Goal: Task Accomplishment & Management: Manage account settings

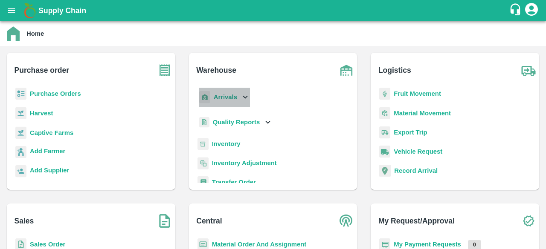
click at [243, 96] on icon at bounding box center [245, 97] width 9 height 9
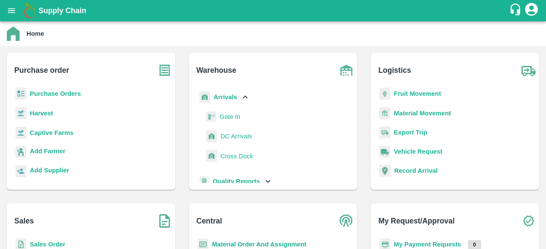
click at [240, 138] on span "DC Arrivals" at bounding box center [236, 136] width 32 height 9
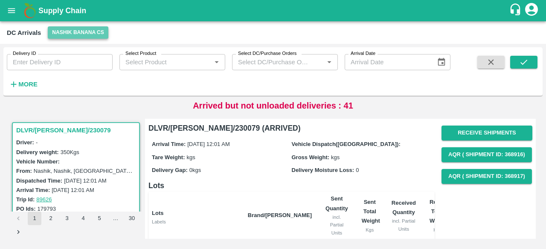
click at [67, 35] on button "Nashik Banana CS" at bounding box center [78, 32] width 61 height 12
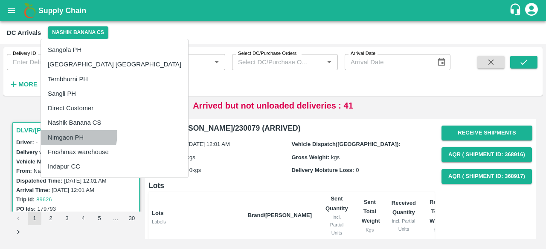
click at [74, 134] on li "Nimgaon PH" at bounding box center [114, 137] width 147 height 14
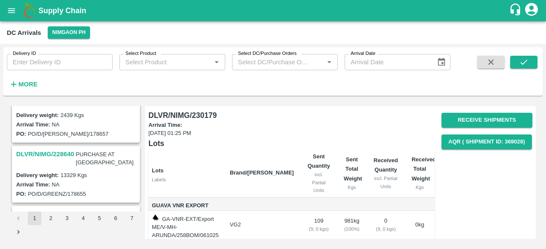
scroll to position [197, 0]
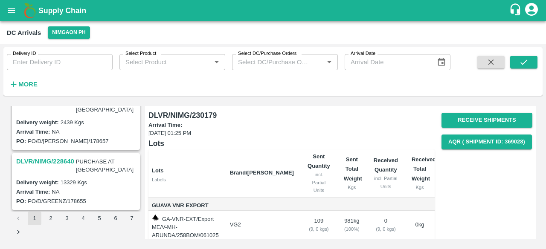
click at [53, 156] on h3 "DLVR/NIMG/228640" at bounding box center [45, 161] width 58 height 11
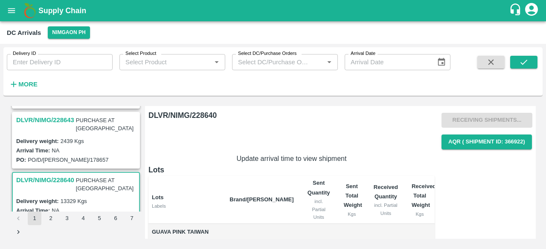
click at [491, 119] on div "Receiving Shipments... AQR ( Shipment Id: 366922)" at bounding box center [486, 131] width 91 height 43
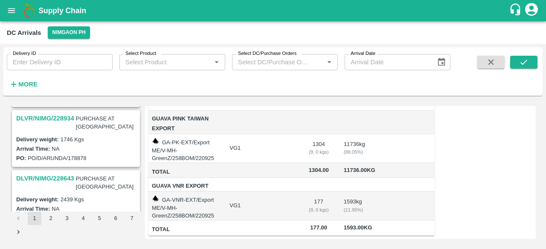
scroll to position [114, 0]
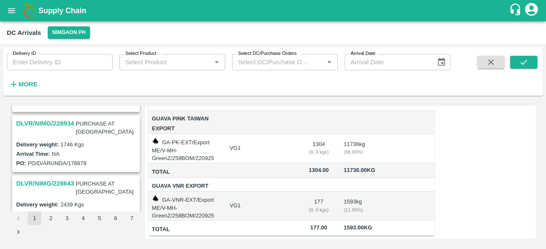
click at [56, 178] on h3 "DLVR/NIMG/228643" at bounding box center [45, 183] width 58 height 11
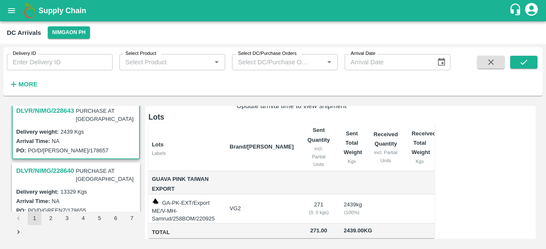
scroll to position [183, 0]
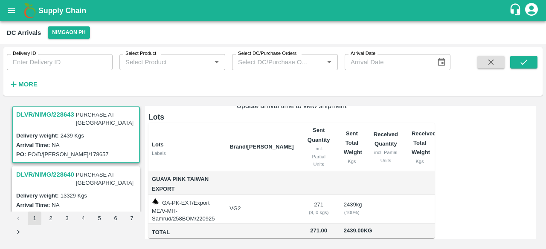
click at [54, 169] on h3 "DLVR/NIMG/228640" at bounding box center [45, 174] width 58 height 11
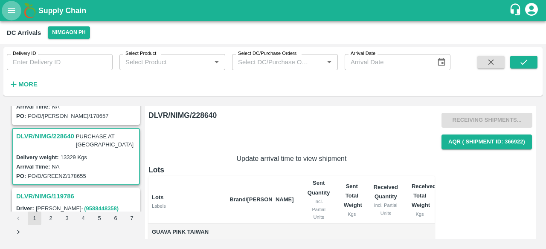
click at [14, 13] on icon "open drawer" at bounding box center [11, 10] width 7 height 5
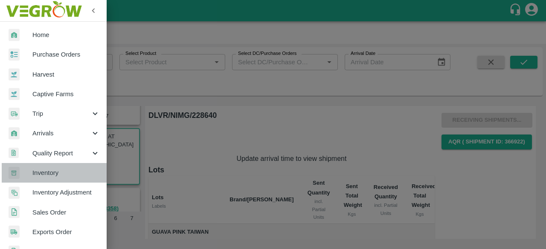
click at [64, 170] on span "Inventory" at bounding box center [65, 172] width 67 height 9
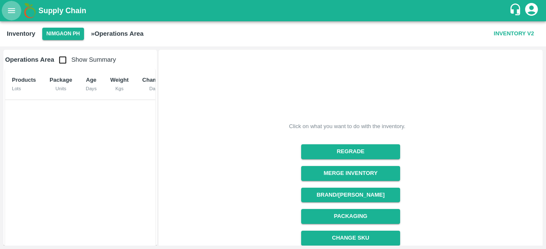
click at [13, 14] on icon "open drawer" at bounding box center [11, 10] width 9 height 9
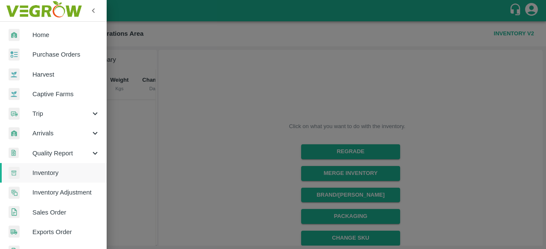
click at [187, 103] on div at bounding box center [273, 124] width 546 height 249
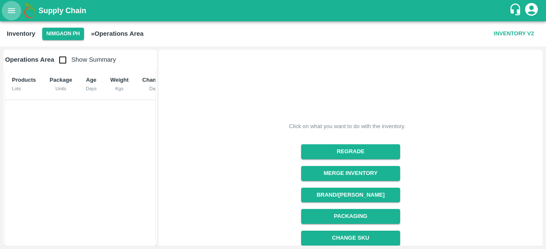
click at [12, 11] on icon "open drawer" at bounding box center [11, 10] width 7 height 5
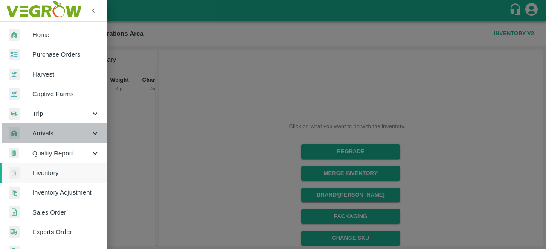
click at [92, 131] on icon at bounding box center [94, 133] width 9 height 9
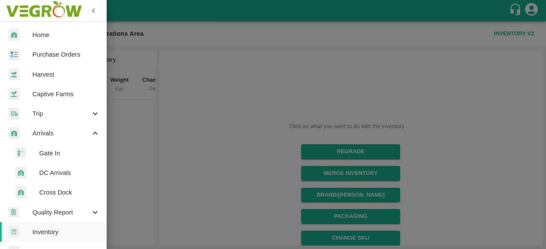
click at [61, 175] on span "DC Arrivals" at bounding box center [69, 172] width 61 height 9
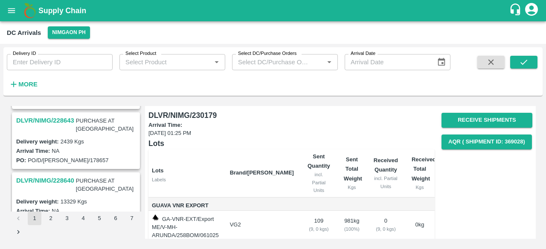
scroll to position [184, 0]
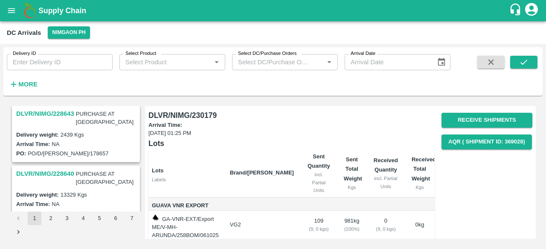
click at [61, 168] on h3 "DLVR/NIMG/228640" at bounding box center [45, 173] width 58 height 11
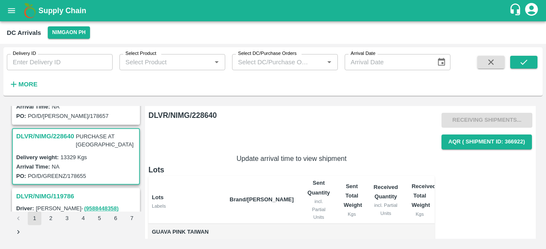
click at [475, 116] on div "Receiving Shipments... AQR ( Shipment Id: 366922)" at bounding box center [486, 131] width 91 height 43
click at [484, 150] on span "AQR ( Shipment Id: 366922)" at bounding box center [486, 142] width 91 height 22
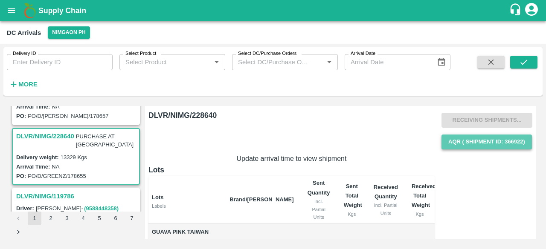
click at [484, 142] on button "AQR ( Shipment Id: 366922)" at bounding box center [486, 142] width 90 height 15
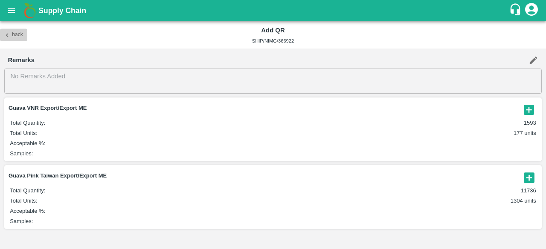
click at [6, 35] on icon "button" at bounding box center [7, 35] width 3 height 4
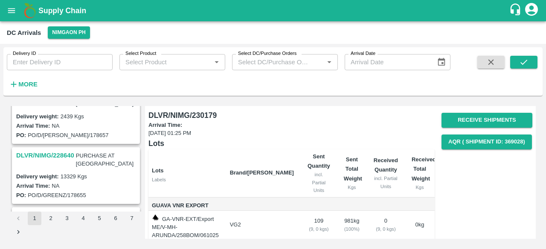
scroll to position [191, 0]
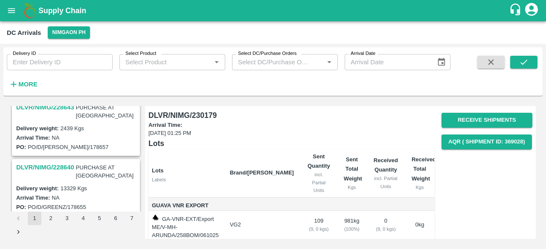
click at [50, 162] on h3 "DLVR/NIMG/228640" at bounding box center [45, 167] width 58 height 11
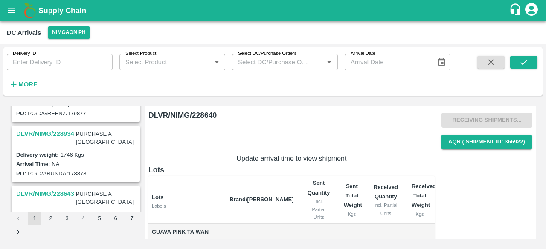
scroll to position [104, 0]
click at [50, 129] on h3 "DLVR/NIMG/228934" at bounding box center [45, 134] width 58 height 11
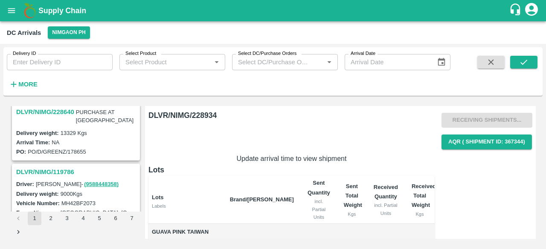
scroll to position [221, 0]
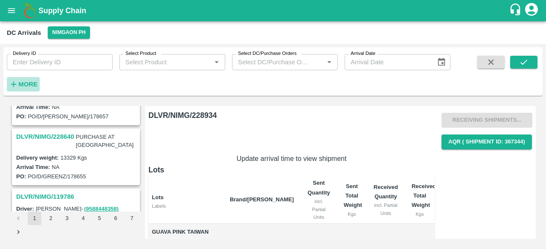
click at [26, 83] on strong "More" at bounding box center [27, 84] width 19 height 7
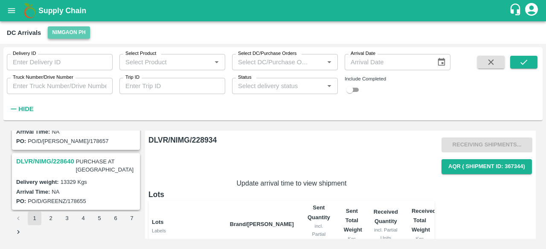
click at [62, 31] on button "Nimgaon PH" at bounding box center [69, 32] width 42 height 12
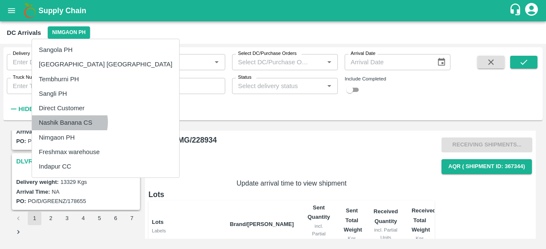
click at [68, 122] on li "Nashik Banana CS" at bounding box center [105, 123] width 147 height 14
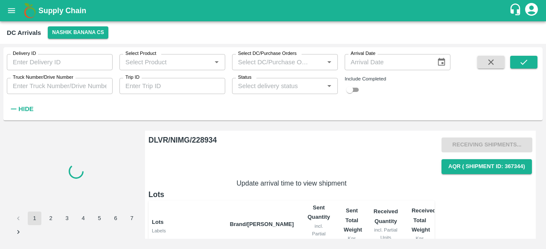
scroll to position [0, 0]
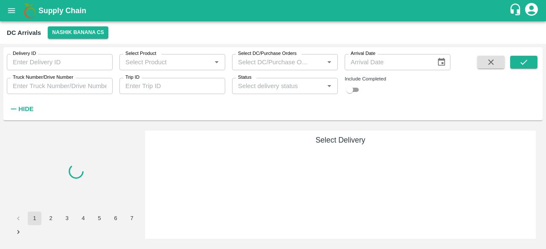
click at [43, 88] on input "Truck Number/Drive Number" at bounding box center [60, 86] width 106 height 16
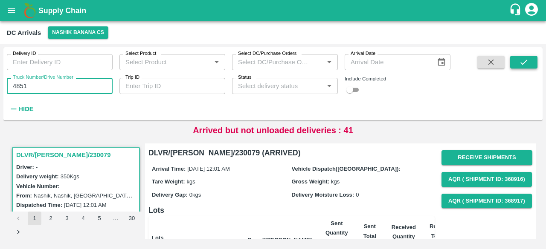
type input "4851"
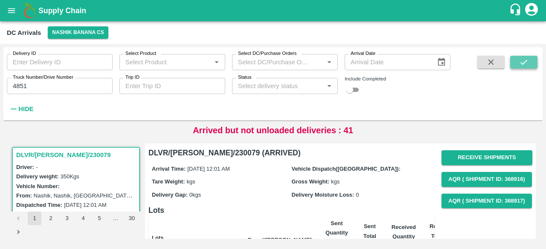
click at [525, 61] on icon "submit" at bounding box center [523, 62] width 7 height 5
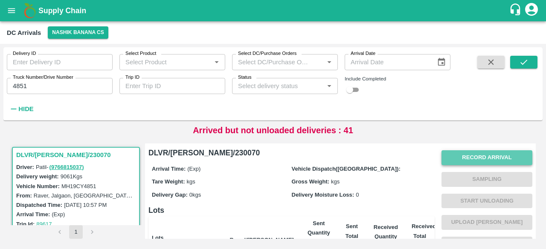
click at [488, 158] on button "Record Arrival" at bounding box center [486, 158] width 91 height 15
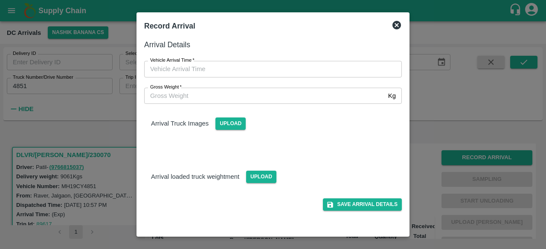
type input "DD/MM/YYYY hh:mm aa"
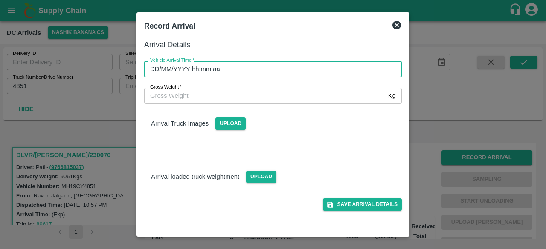
click at [274, 75] on input "DD/MM/YYYY hh:mm aa" at bounding box center [270, 69] width 252 height 16
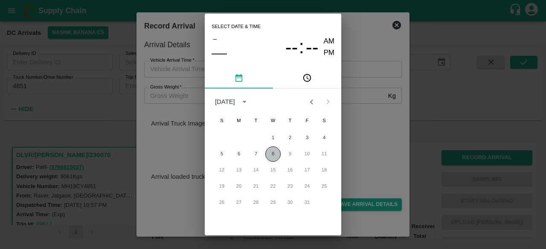
click at [275, 154] on button "8" at bounding box center [272, 154] width 15 height 15
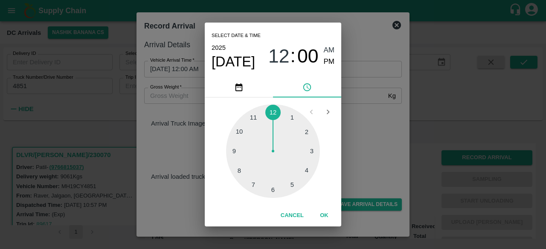
click at [235, 151] on div at bounding box center [273, 151] width 94 height 94
click at [271, 191] on div at bounding box center [273, 151] width 94 height 94
type input "[DATE] 09:30 AM"
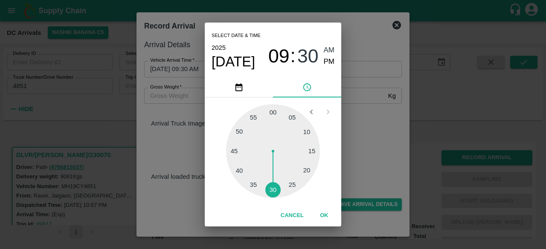
click at [365, 137] on div "Select date & time [DATE] 09 : 30 AM PM 05 10 15 20 25 30 35 40 45 50 55 00 Can…" at bounding box center [273, 124] width 546 height 249
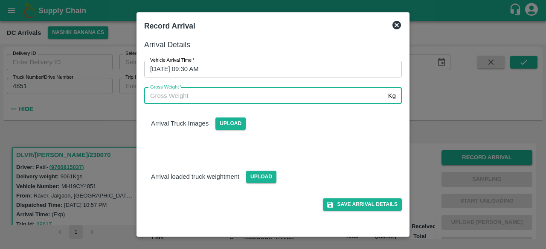
click at [188, 95] on input "Gross Weight   *" at bounding box center [264, 96] width 241 height 16
type input "15950"
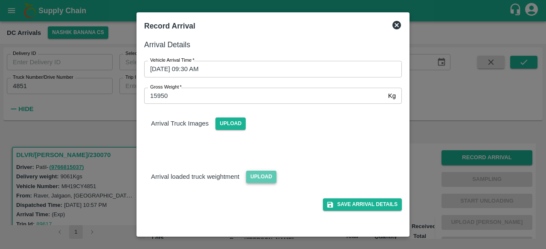
click at [254, 176] on span "Upload" at bounding box center [261, 177] width 30 height 12
click at [0, 0] on input "Upload" at bounding box center [0, 0] width 0 height 0
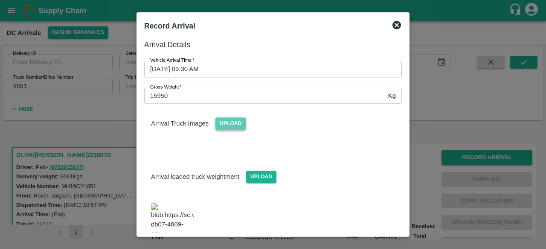
click at [225, 122] on span "Upload" at bounding box center [230, 124] width 30 height 12
click at [0, 0] on input "Upload" at bounding box center [0, 0] width 0 height 0
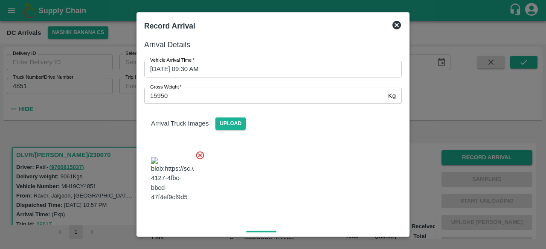
scroll to position [171, 0]
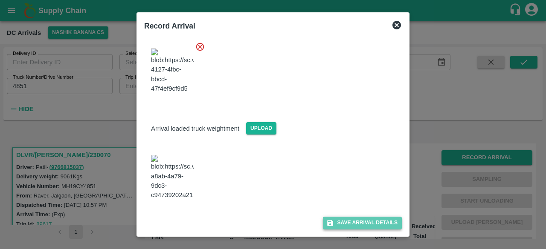
click at [354, 225] on button "Save Arrival Details" at bounding box center [362, 223] width 79 height 12
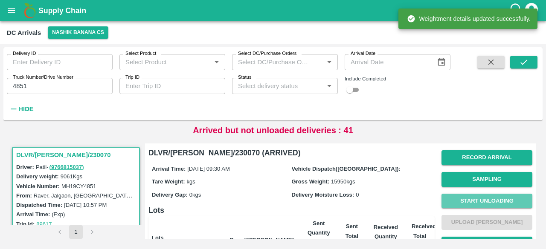
click at [483, 205] on button "Start Unloading" at bounding box center [486, 201] width 91 height 15
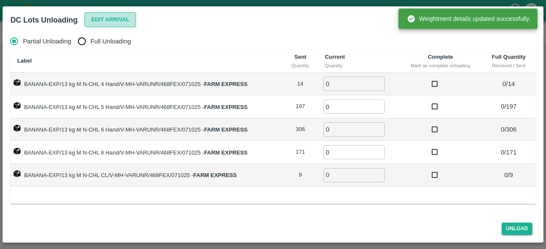
click at [105, 19] on button "Edit Arrival" at bounding box center [110, 19] width 52 height 15
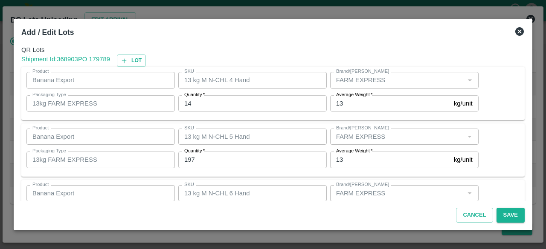
click at [186, 102] on input "14" at bounding box center [252, 104] width 148 height 16
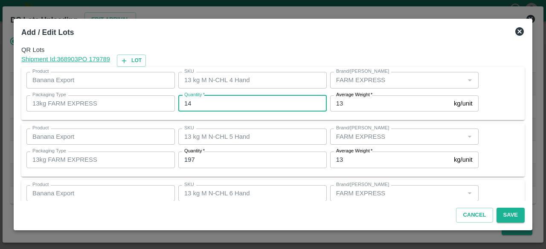
click at [186, 102] on input "14" at bounding box center [252, 104] width 148 height 16
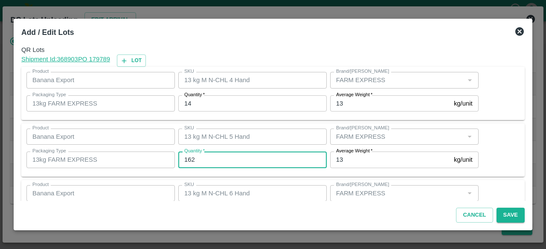
type input "162"
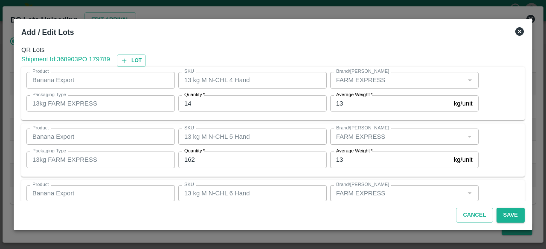
scroll to position [95, 0]
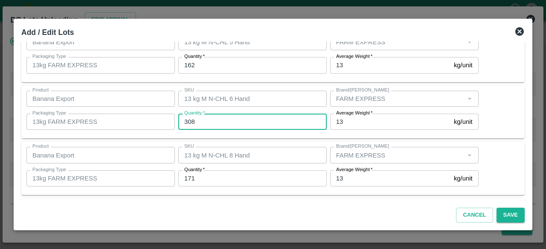
type input "308"
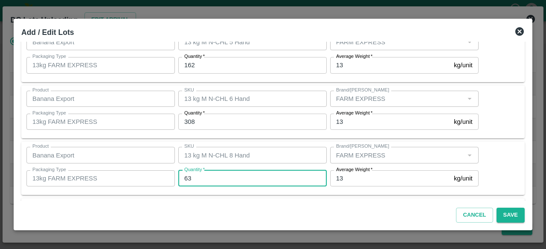
type input "63"
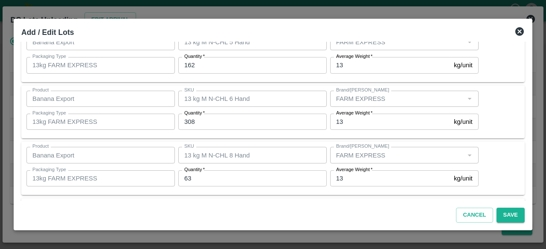
scroll to position [151, 0]
click at [517, 32] on icon at bounding box center [519, 31] width 9 height 9
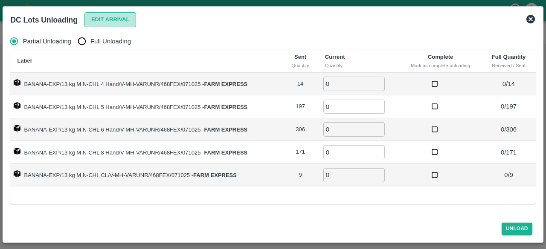
click at [110, 19] on button "Edit Arrival" at bounding box center [110, 19] width 52 height 15
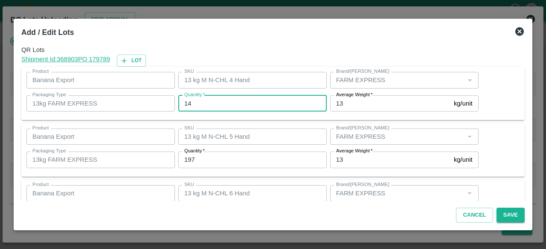
click at [186, 103] on input "14" at bounding box center [252, 104] width 148 height 16
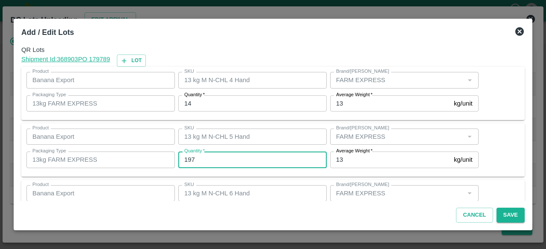
click at [192, 161] on input "197" at bounding box center [252, 160] width 148 height 16
type input "162"
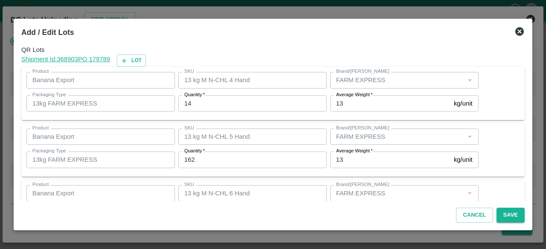
scroll to position [95, 0]
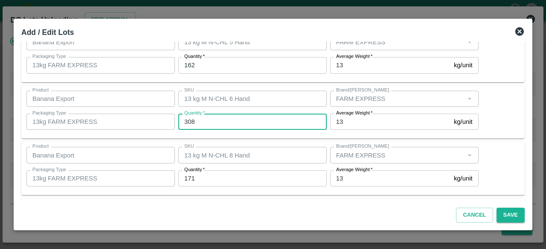
type input "308"
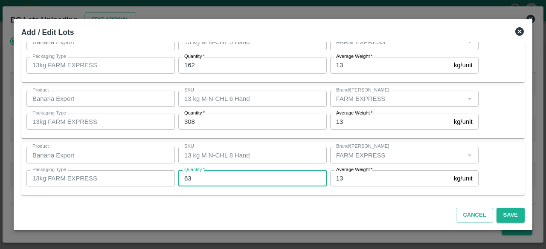
type input "63"
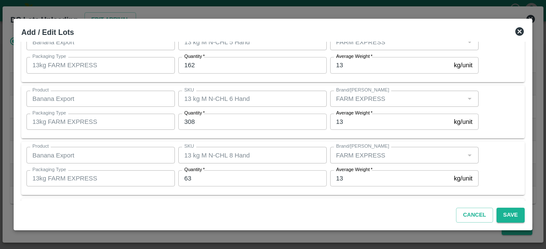
scroll to position [151, 0]
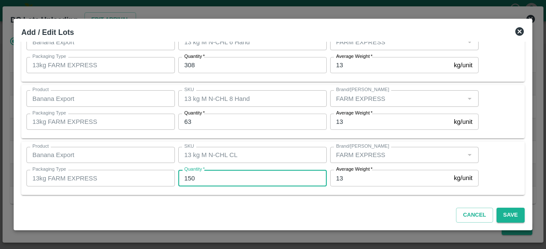
type input "150"
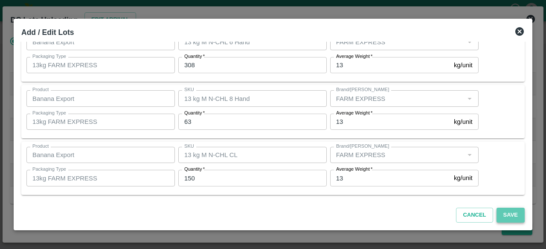
click at [511, 215] on button "Save" at bounding box center [510, 215] width 28 height 15
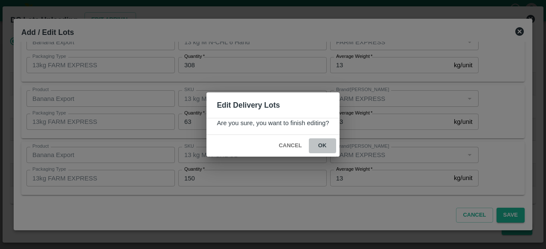
click at [322, 144] on button "ok" at bounding box center [322, 146] width 27 height 15
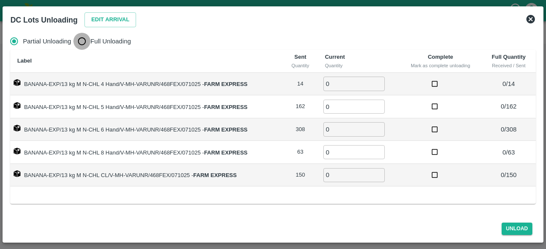
click at [87, 43] on input "Full Unloading" at bounding box center [81, 41] width 17 height 17
radio input "true"
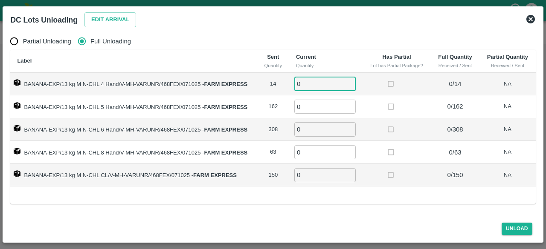
click at [303, 85] on input "0" at bounding box center [324, 84] width 61 height 14
type input "14"
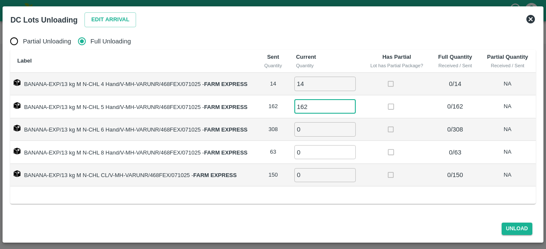
type input "162"
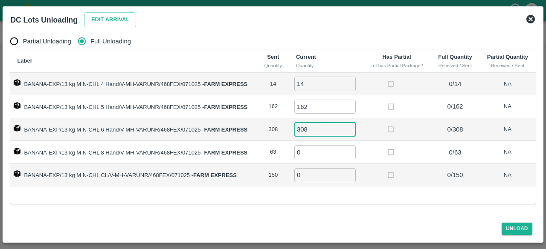
type input "308"
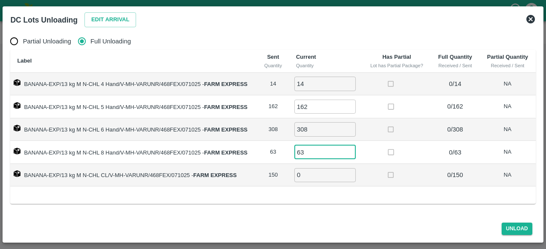
type input "63"
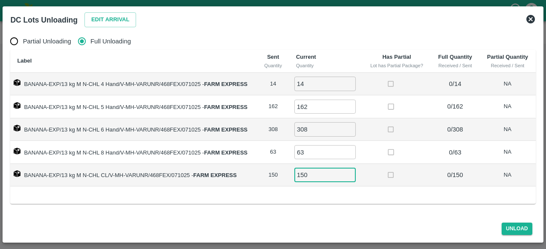
type input "150"
click at [514, 238] on div "Unload" at bounding box center [273, 227] width 532 height 23
click at [514, 228] on button "Unload" at bounding box center [517, 229] width 31 height 12
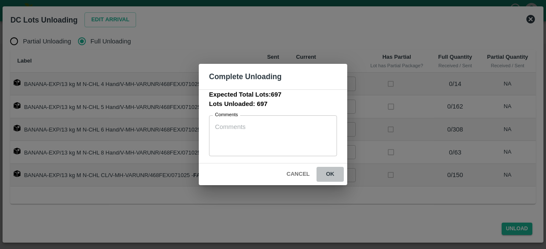
click at [328, 170] on button "ok" at bounding box center [329, 174] width 27 height 15
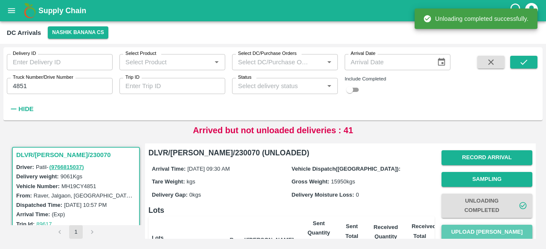
click at [480, 232] on button "Upload [PERSON_NAME]" at bounding box center [486, 232] width 91 height 15
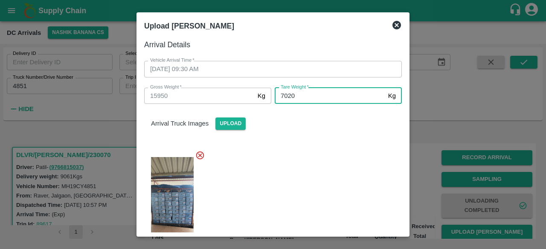
type input "7020"
click at [314, 177] on div at bounding box center [269, 202] width 264 height 117
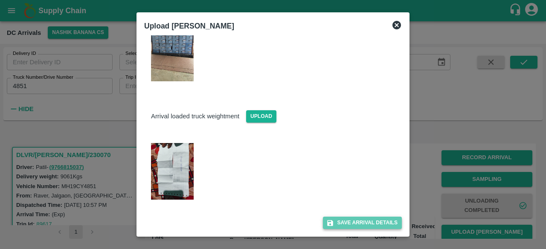
click at [357, 219] on button "Save Arrival Details" at bounding box center [362, 223] width 79 height 12
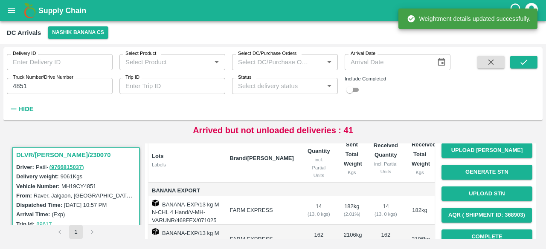
scroll to position [83, 0]
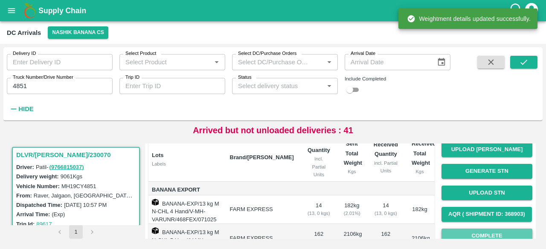
click at [487, 232] on button "Complete" at bounding box center [486, 236] width 91 height 15
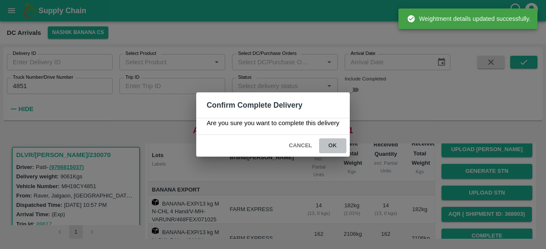
click at [331, 144] on button "ok" at bounding box center [332, 146] width 27 height 15
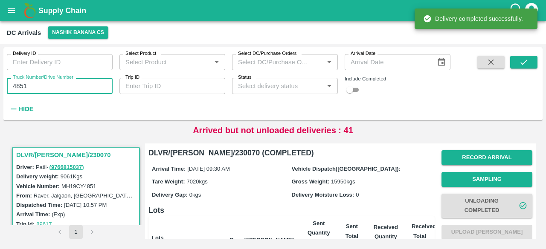
click at [20, 85] on input "4851" at bounding box center [60, 86] width 106 height 16
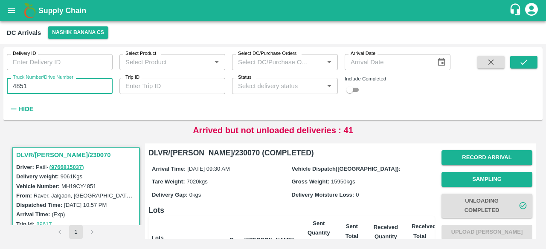
click at [20, 85] on input "4851" at bounding box center [60, 86] width 106 height 16
type input "8201"
click at [524, 63] on icon "submit" at bounding box center [523, 62] width 7 height 5
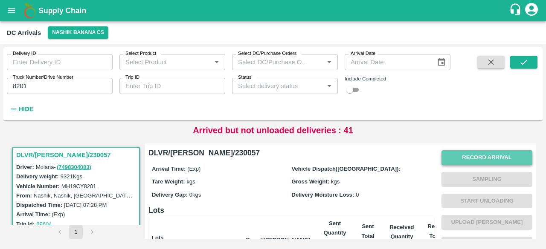
click at [486, 159] on button "Record Arrival" at bounding box center [486, 158] width 91 height 15
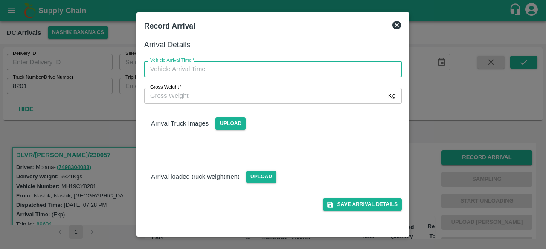
type input "DD/MM/YYYY hh:mm aa"
click at [242, 67] on input "DD/MM/YYYY hh:mm aa" at bounding box center [270, 69] width 252 height 16
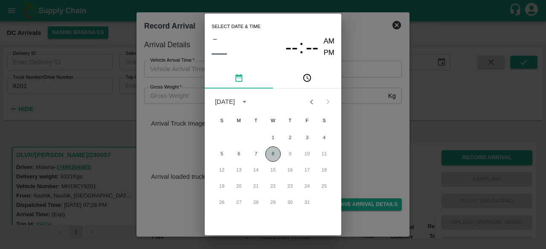
click at [272, 153] on button "8" at bounding box center [272, 154] width 15 height 15
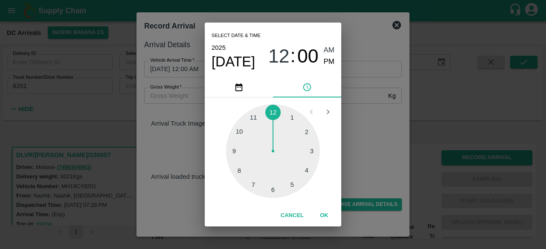
click at [233, 152] on div at bounding box center [273, 151] width 94 height 94
click at [241, 132] on div at bounding box center [273, 151] width 94 height 94
type input "[DATE] 09:50 AM"
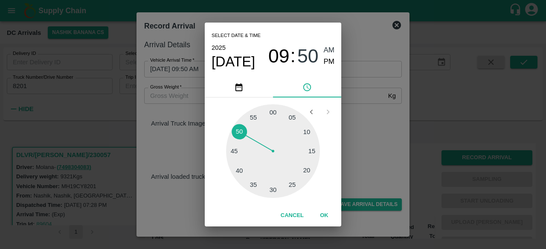
click at [356, 139] on div "Select date & time [DATE] 09 : 50 AM PM 05 10 15 20 25 30 35 40 45 50 55 00 Can…" at bounding box center [273, 124] width 546 height 249
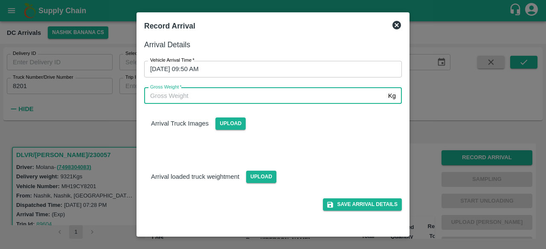
click at [209, 97] on input "Gross Weight   *" at bounding box center [264, 96] width 241 height 16
type input "16405"
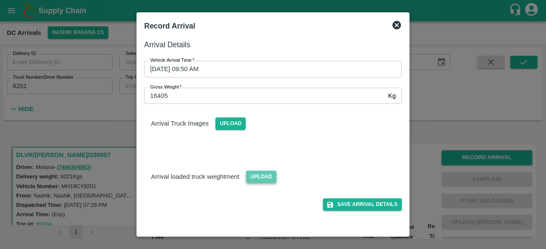
click at [253, 177] on span "Upload" at bounding box center [261, 177] width 30 height 12
click at [0, 0] on input "Upload" at bounding box center [0, 0] width 0 height 0
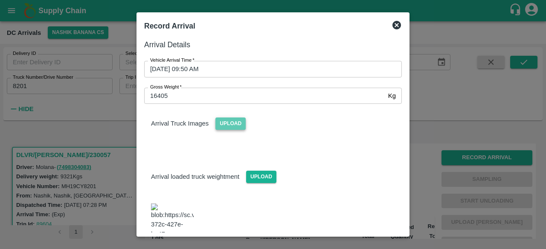
click at [220, 122] on span "Upload" at bounding box center [230, 124] width 30 height 12
click at [0, 0] on input "Upload" at bounding box center [0, 0] width 0 height 0
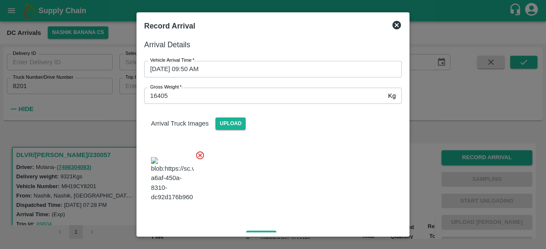
scroll to position [137, 0]
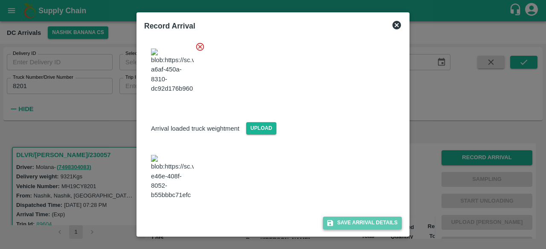
click at [356, 224] on button "Save Arrival Details" at bounding box center [362, 223] width 79 height 12
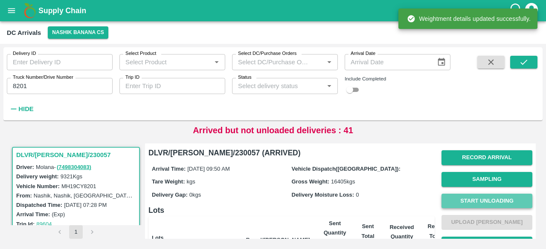
click at [483, 203] on button "Start Unloading" at bounding box center [486, 201] width 91 height 15
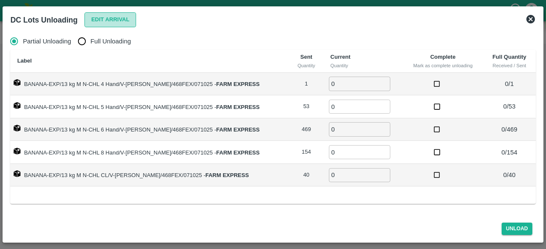
click at [100, 26] on button "Edit Arrival" at bounding box center [110, 19] width 52 height 15
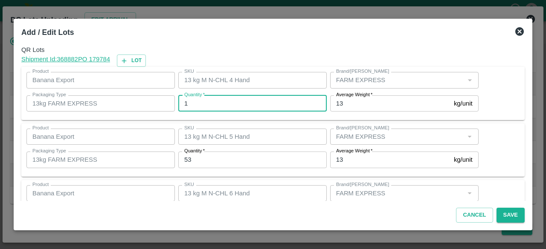
click at [214, 103] on input "1" at bounding box center [252, 104] width 148 height 16
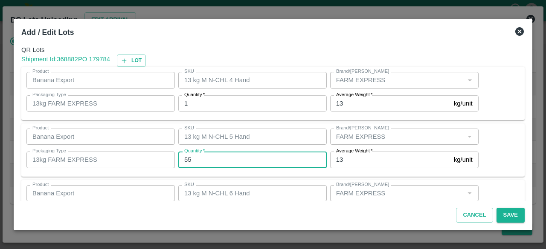
type input "55"
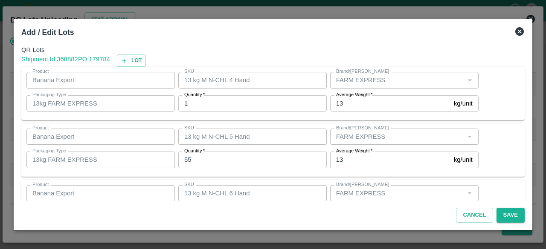
scroll to position [95, 0]
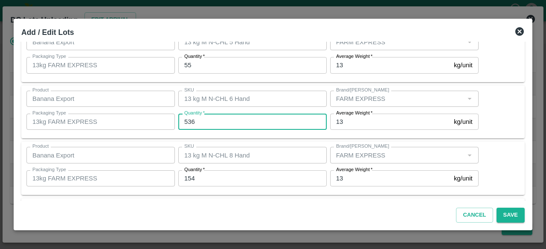
type input "536"
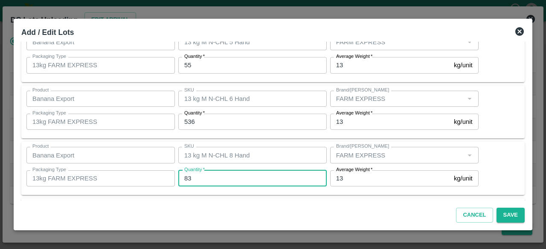
type input "83"
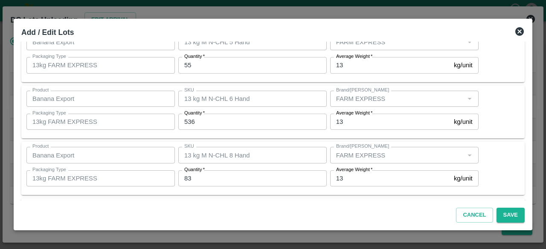
scroll to position [151, 0]
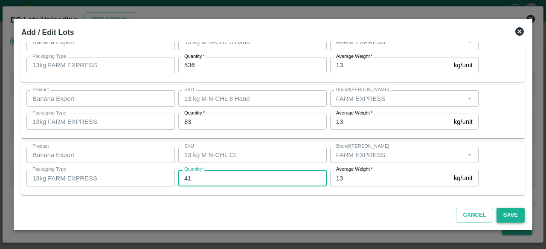
type input "41"
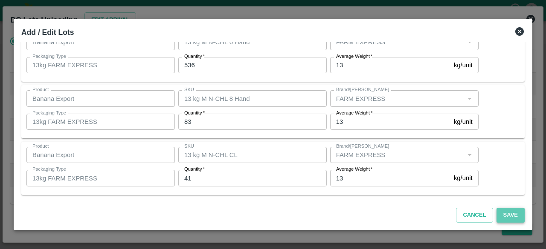
click at [506, 212] on button "Save" at bounding box center [510, 215] width 28 height 15
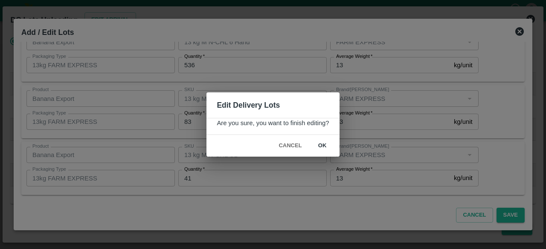
click at [321, 147] on button "ok" at bounding box center [322, 146] width 27 height 15
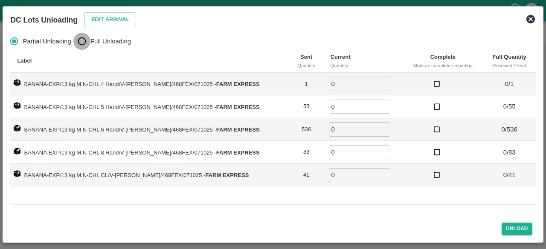
click at [80, 39] on input "Full Unloading" at bounding box center [81, 41] width 17 height 17
radio input "true"
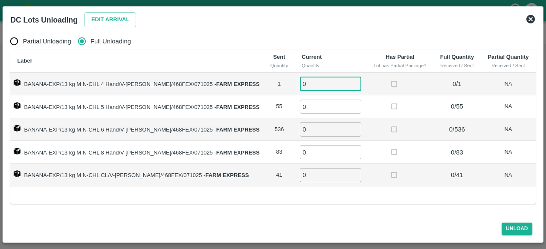
click at [310, 88] on input "0" at bounding box center [330, 84] width 61 height 14
type input "1"
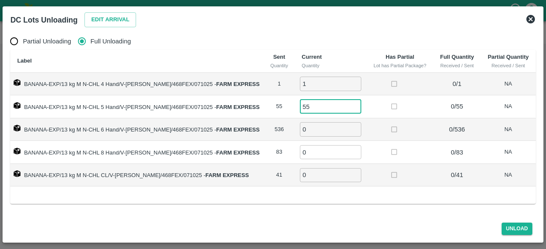
type input "55"
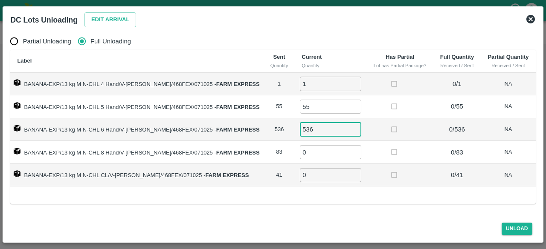
type input "536"
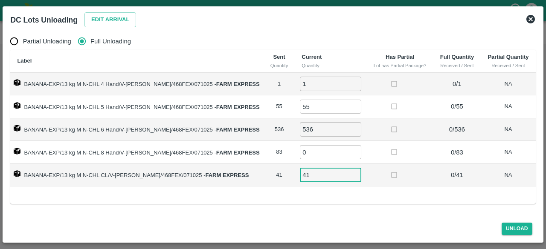
type input "41"
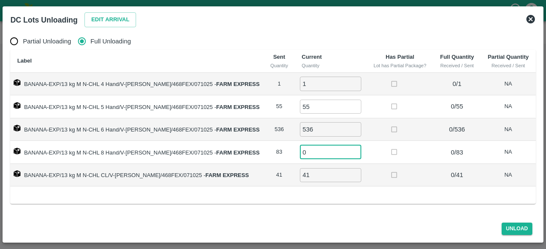
click at [304, 156] on input "0" at bounding box center [330, 152] width 61 height 14
type input "83"
click at [510, 229] on button "Unload" at bounding box center [517, 229] width 31 height 12
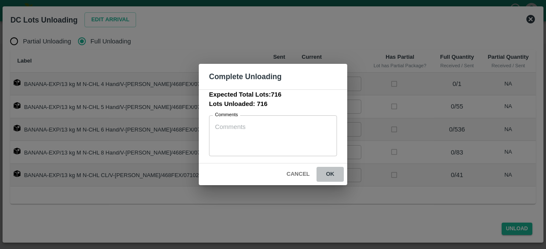
click at [327, 171] on button "ok" at bounding box center [329, 174] width 27 height 15
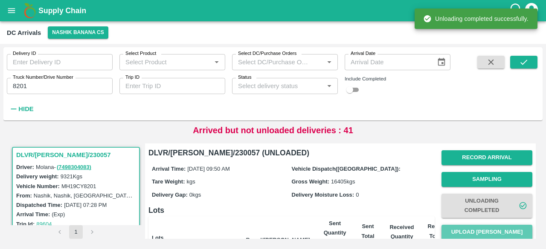
click at [488, 235] on button "Upload [PERSON_NAME]" at bounding box center [486, 232] width 91 height 15
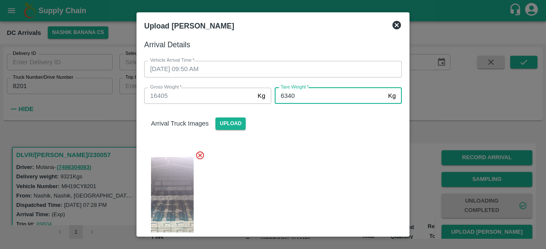
type input "6340"
click at [303, 178] on div at bounding box center [269, 202] width 264 height 117
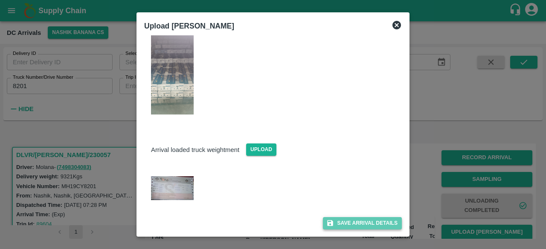
click at [350, 222] on button "Save Arrival Details" at bounding box center [362, 223] width 79 height 12
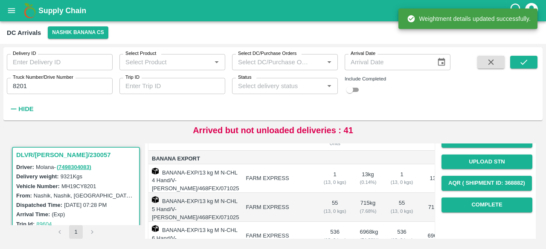
scroll to position [116, 0]
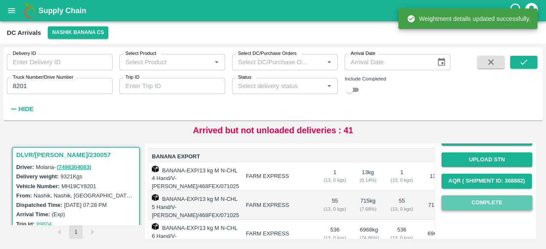
click at [481, 202] on button "Complete" at bounding box center [486, 203] width 91 height 15
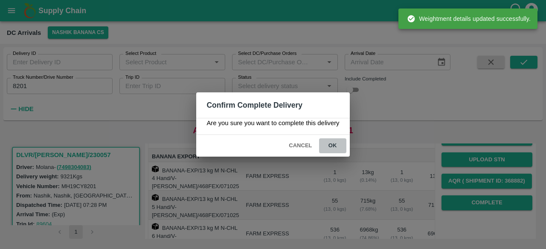
click at [333, 143] on button "ok" at bounding box center [332, 146] width 27 height 15
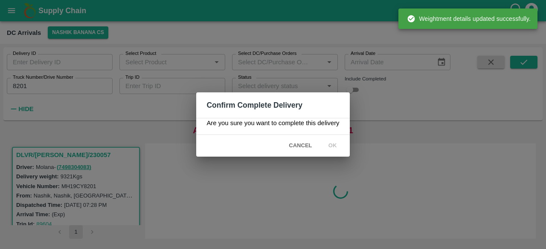
scroll to position [0, 0]
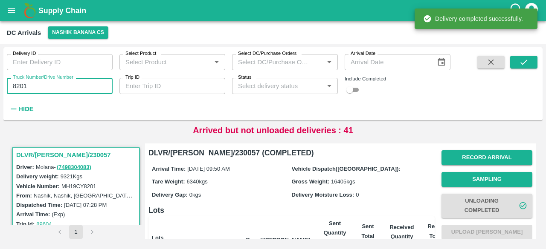
click at [17, 85] on input "8201" at bounding box center [60, 86] width 106 height 16
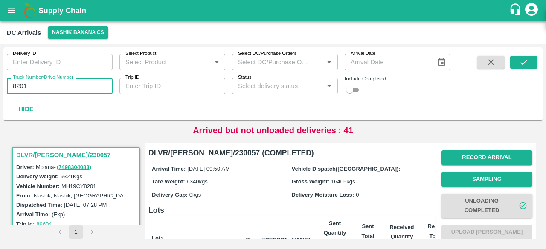
click at [17, 85] on input "8201" at bounding box center [60, 86] width 106 height 16
type input "9601"
click at [524, 64] on icon "submit" at bounding box center [523, 62] width 9 height 9
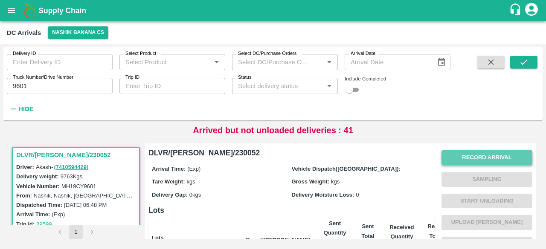
click at [478, 157] on button "Record Arrival" at bounding box center [486, 158] width 91 height 15
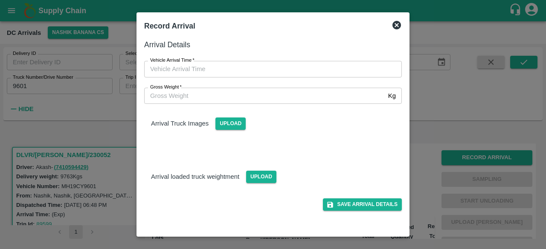
type input "DD/MM/YYYY hh:mm aa"
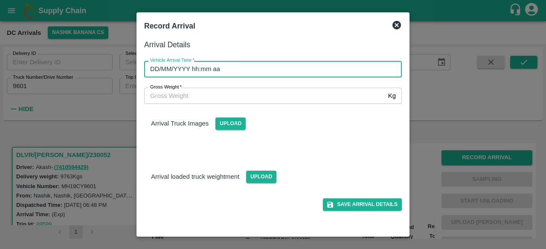
click at [271, 69] on input "DD/MM/YYYY hh:mm aa" at bounding box center [270, 69] width 252 height 16
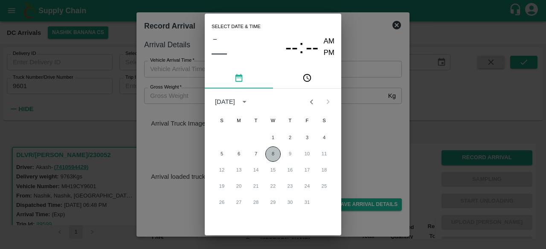
click at [271, 153] on button "8" at bounding box center [272, 154] width 15 height 15
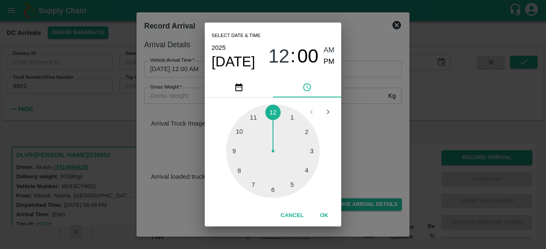
click at [243, 131] on div at bounding box center [273, 151] width 94 height 94
click at [307, 172] on div at bounding box center [273, 151] width 94 height 94
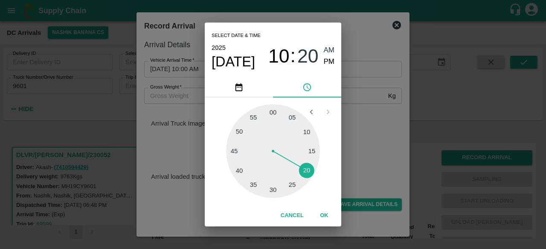
type input "[DATE] 10:20 AM"
click at [367, 146] on div "Select date & time [DATE] 10 : 20 AM PM 05 10 15 20 25 30 35 40 45 50 55 00 Can…" at bounding box center [273, 124] width 546 height 249
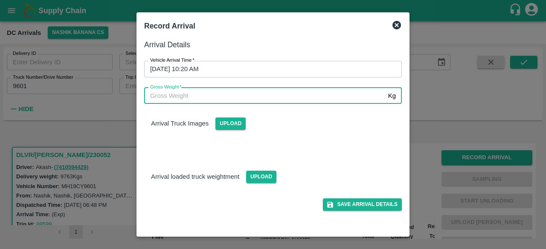
click at [190, 93] on input "Gross Weight   *" at bounding box center [264, 96] width 241 height 16
type input "16900"
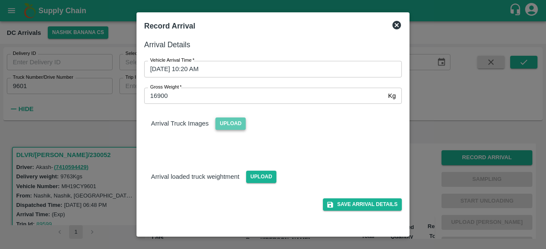
click at [234, 124] on span "Upload" at bounding box center [230, 124] width 30 height 12
click at [0, 0] on input "Upload" at bounding box center [0, 0] width 0 height 0
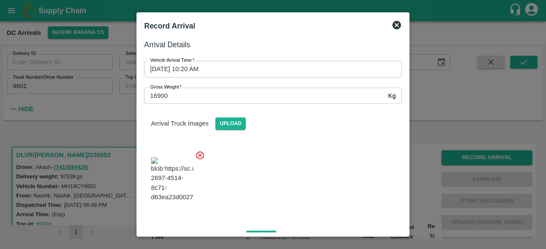
scroll to position [92, 0]
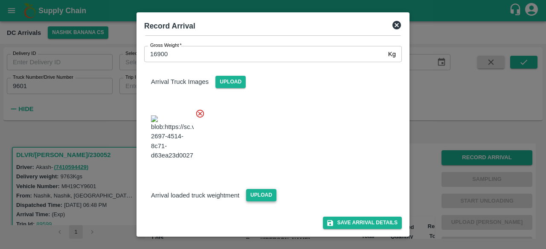
click at [259, 200] on span "Upload" at bounding box center [261, 195] width 30 height 12
click at [0, 0] on input "Upload" at bounding box center [0, 0] width 0 height 0
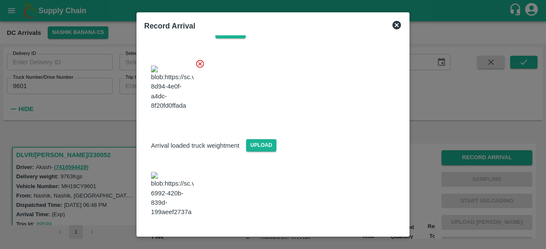
scroll to position [135, 0]
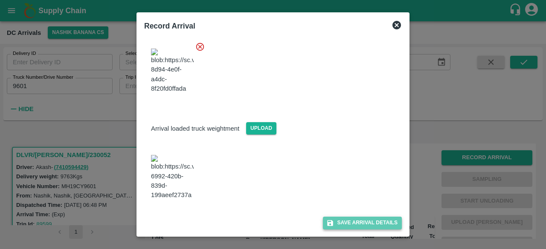
click at [355, 222] on button "Save Arrival Details" at bounding box center [362, 223] width 79 height 12
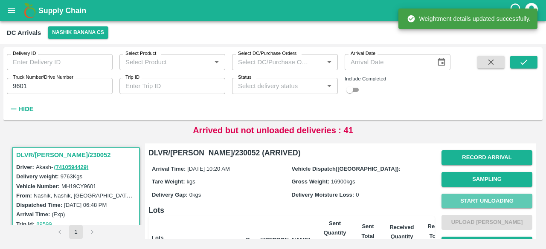
click at [487, 198] on button "Start Unloading" at bounding box center [486, 201] width 91 height 15
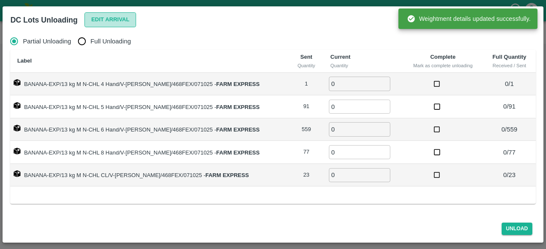
click at [110, 17] on button "Edit Arrival" at bounding box center [110, 19] width 52 height 15
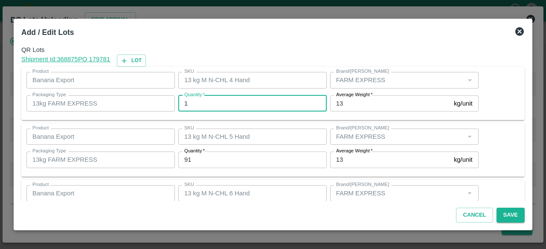
click at [191, 103] on input "1" at bounding box center [252, 104] width 148 height 16
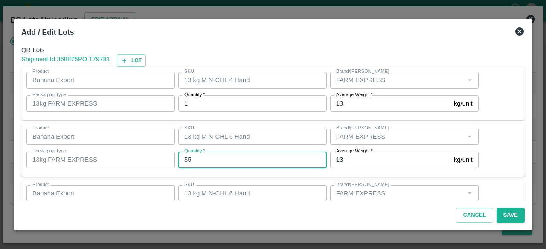
type input "55"
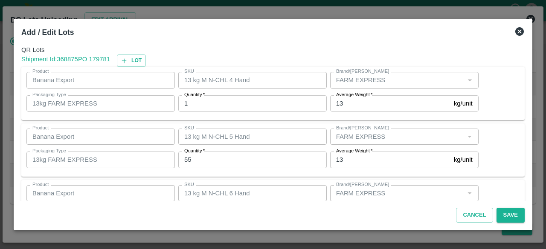
scroll to position [95, 0]
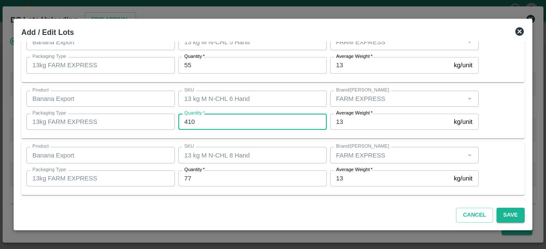
type input "410"
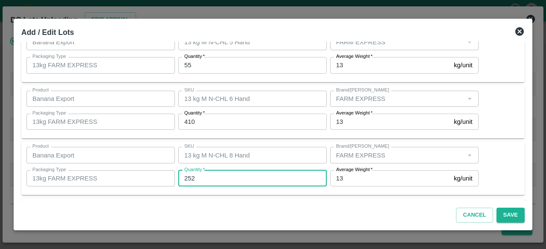
type input "252"
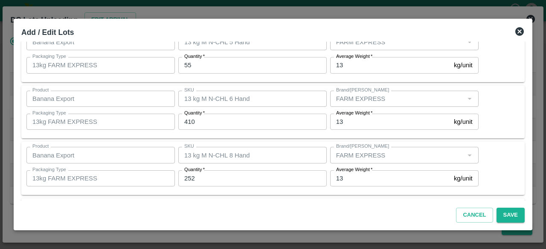
scroll to position [151, 0]
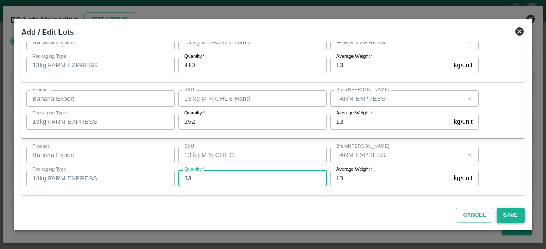
type input "33"
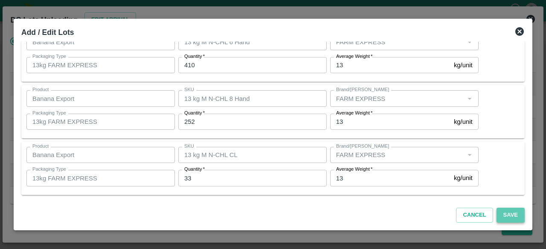
click at [512, 208] on button "Save" at bounding box center [510, 215] width 28 height 15
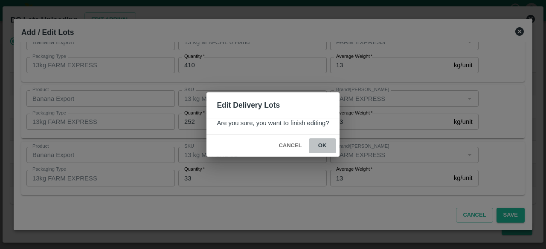
click at [322, 145] on button "ok" at bounding box center [322, 146] width 27 height 15
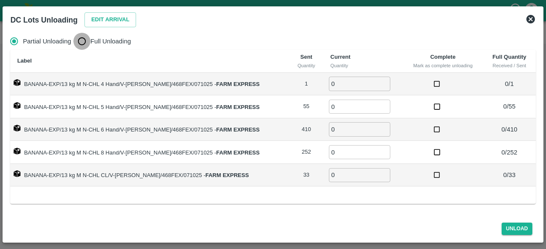
click at [78, 43] on input "Full Unloading" at bounding box center [81, 41] width 17 height 17
radio input "true"
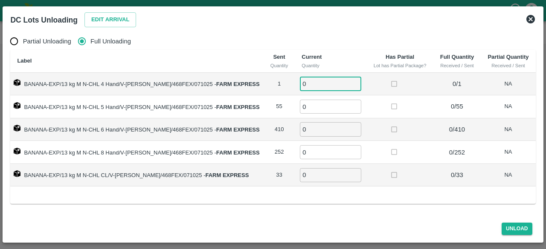
click at [304, 85] on input "0" at bounding box center [330, 84] width 61 height 14
type input "1"
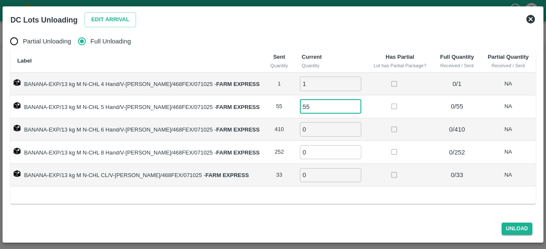
type input "55"
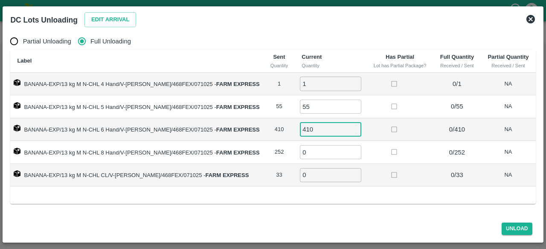
type input "410"
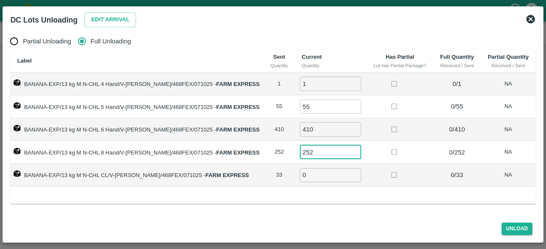
type input "252"
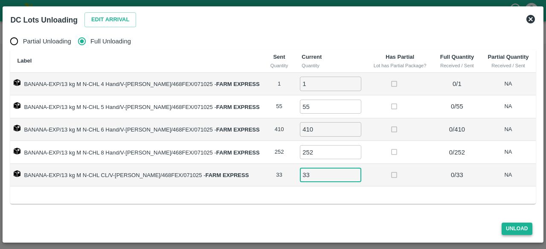
type input "33"
click at [513, 229] on button "Unload" at bounding box center [517, 229] width 31 height 12
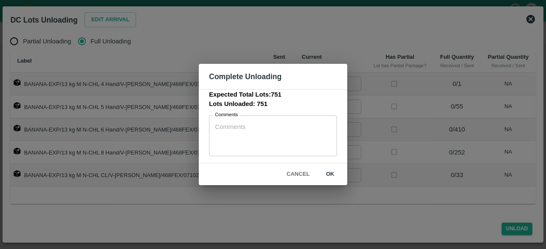
click at [329, 174] on button "ok" at bounding box center [329, 174] width 27 height 15
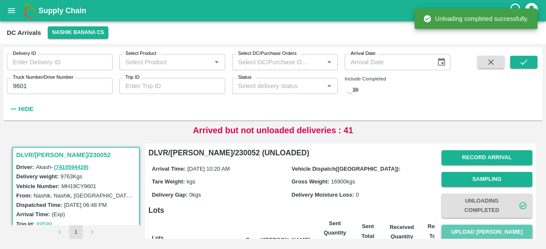
click at [489, 234] on button "Upload [PERSON_NAME]" at bounding box center [486, 232] width 91 height 15
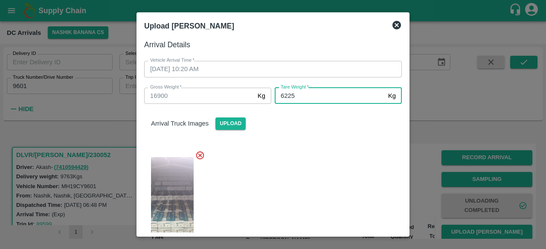
type input "6225"
click at [339, 181] on div at bounding box center [269, 202] width 264 height 117
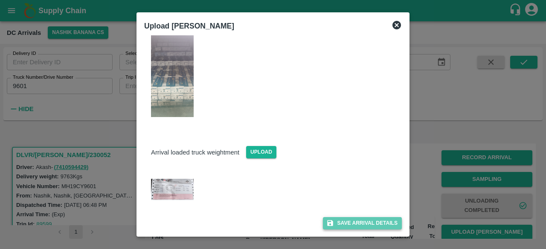
click at [357, 223] on button "Save Arrival Details" at bounding box center [362, 223] width 79 height 12
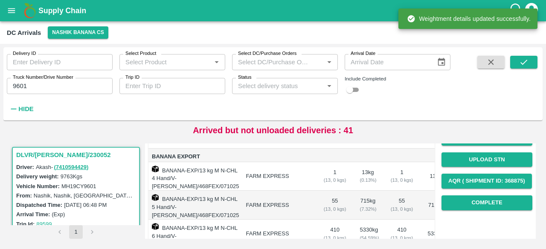
scroll to position [129, 0]
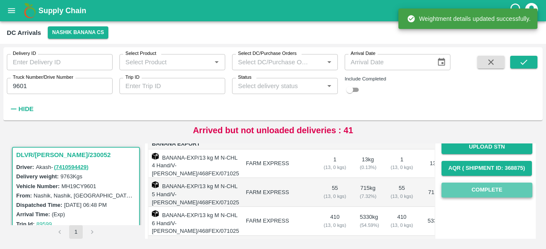
click at [484, 191] on button "Complete" at bounding box center [486, 190] width 91 height 15
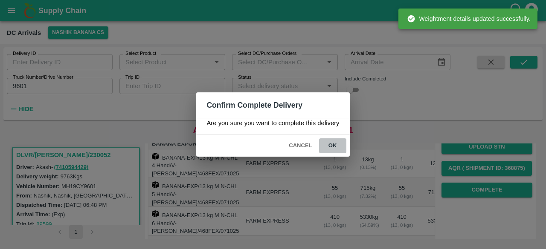
click at [333, 145] on button "ok" at bounding box center [332, 146] width 27 height 15
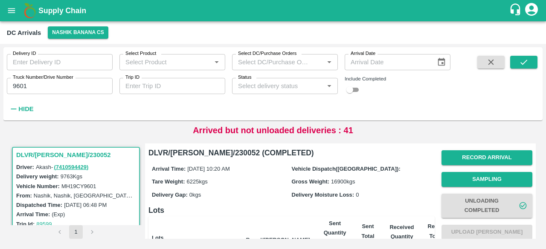
click at [20, 86] on input "9601" at bounding box center [60, 86] width 106 height 16
type input "9601"
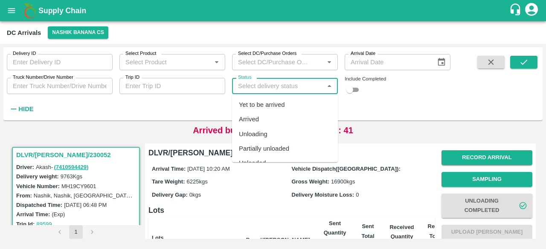
click at [286, 81] on input "Status" at bounding box center [278, 86] width 87 height 11
click at [257, 122] on div "Arrived" at bounding box center [249, 119] width 20 height 9
type input "Arrived"
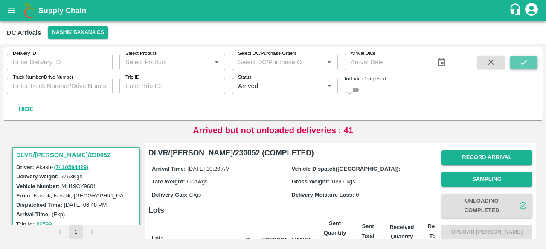
click at [521, 63] on icon "submit" at bounding box center [523, 62] width 7 height 5
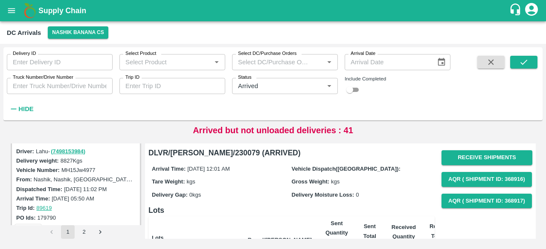
scroll to position [461, 0]
click at [318, 87] on icon "Clear" at bounding box center [319, 86] width 8 height 8
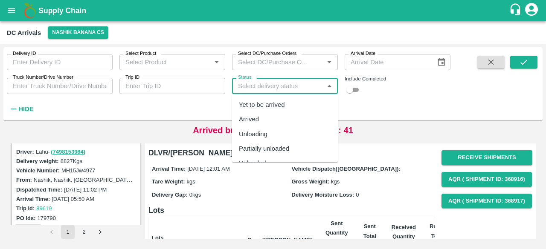
click at [292, 88] on input "Status" at bounding box center [278, 86] width 87 height 11
click at [273, 107] on div "Yet to be arrived" at bounding box center [262, 104] width 46 height 9
type input "Yet to be arrived"
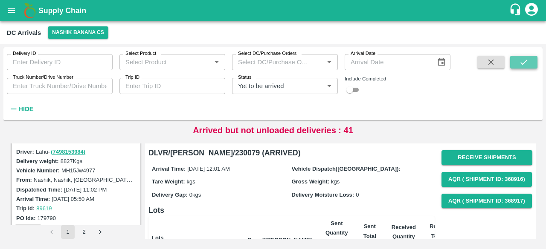
click at [525, 62] on icon "submit" at bounding box center [523, 62] width 7 height 5
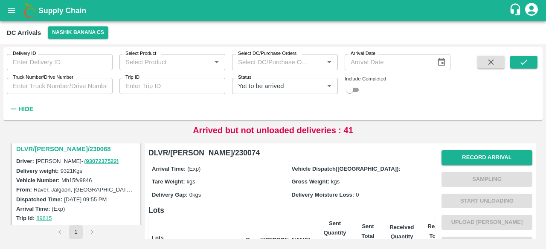
scroll to position [114, 0]
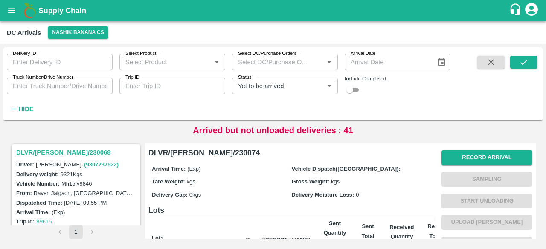
click at [56, 153] on h3 "DLVR/[PERSON_NAME]/230068" at bounding box center [77, 152] width 122 height 11
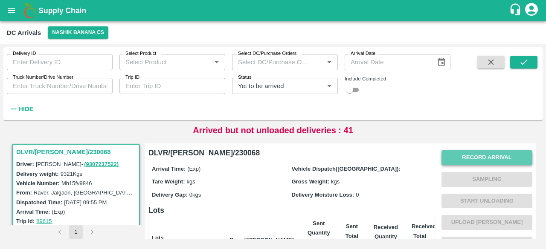
click at [470, 157] on button "Record Arrival" at bounding box center [486, 158] width 91 height 15
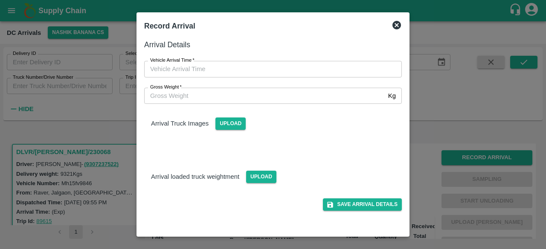
drag, startPoint x: 299, startPoint y: 59, endPoint x: 299, endPoint y: 68, distance: 9.0
click at [299, 68] on div "Vehicle Arrival Time   * Vehicle Arrival Time" at bounding box center [268, 64] width 268 height 26
type input "DD/MM/YYYY hh:mm aa"
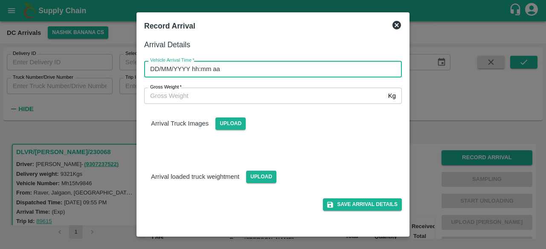
click at [299, 68] on input "DD/MM/YYYY hh:mm aa" at bounding box center [270, 69] width 252 height 16
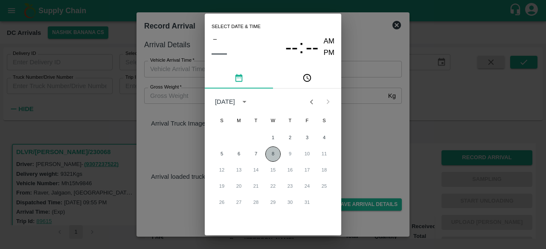
click at [274, 154] on button "8" at bounding box center [272, 154] width 15 height 15
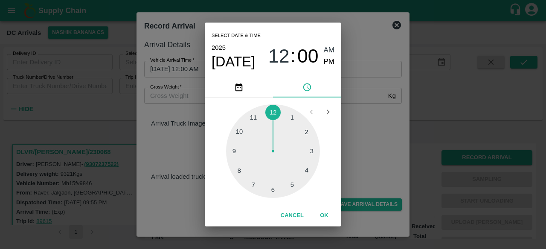
click at [275, 193] on div at bounding box center [273, 151] width 94 height 94
type input "[DATE] 06:00 AM"
click at [375, 135] on div "Select date & time [DATE] 06 : 00 AM PM 05 10 15 20 25 30 35 40 45 50 55 00 Can…" at bounding box center [273, 124] width 546 height 249
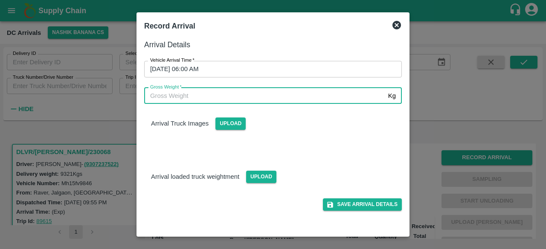
click at [204, 90] on input "Gross Weight   *" at bounding box center [264, 96] width 241 height 16
type input "16495"
click at [258, 173] on span "Upload" at bounding box center [261, 177] width 30 height 12
click at [0, 0] on input "Upload" at bounding box center [0, 0] width 0 height 0
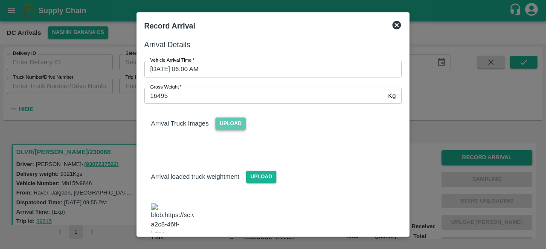
click at [235, 119] on span "Upload" at bounding box center [230, 124] width 30 height 12
click at [0, 0] on input "Upload" at bounding box center [0, 0] width 0 height 0
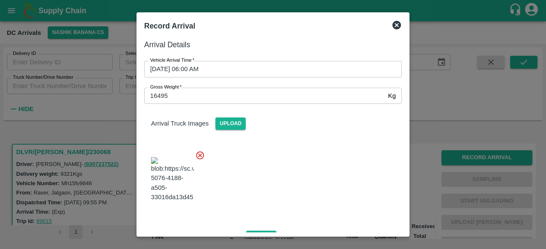
scroll to position [146, 0]
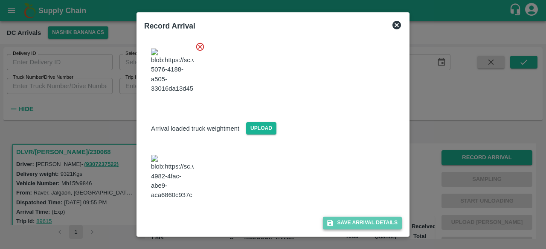
click at [357, 222] on button "Save Arrival Details" at bounding box center [362, 223] width 79 height 12
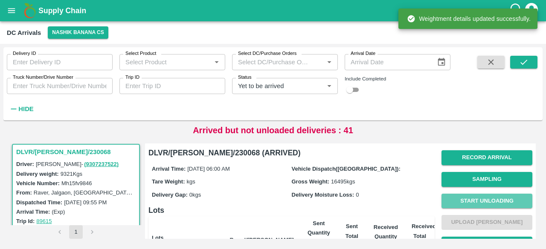
click at [483, 199] on button "Start Unloading" at bounding box center [486, 201] width 91 height 15
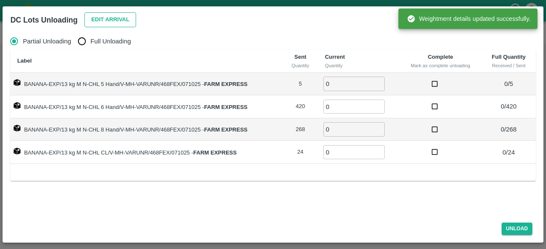
click at [110, 20] on button "Edit Arrival" at bounding box center [110, 19] width 52 height 15
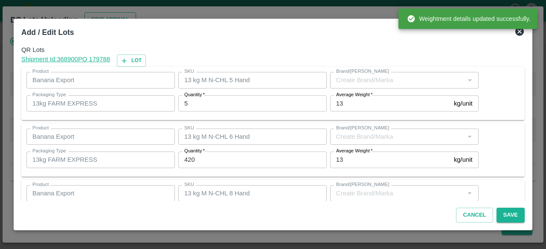
type input "FARM EXPRESS"
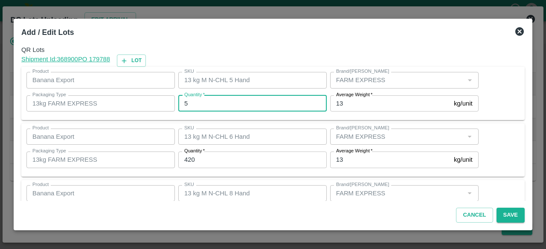
click at [197, 105] on input "5" at bounding box center [252, 104] width 148 height 16
type input "4"
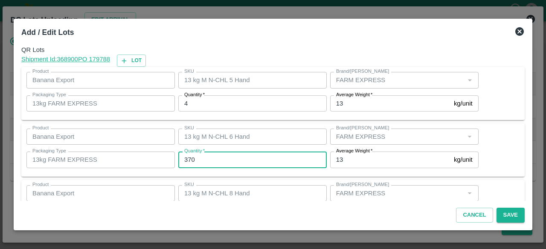
type input "370"
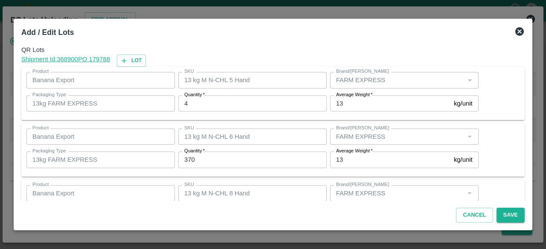
scroll to position [95, 0]
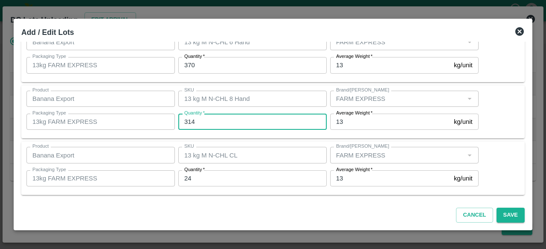
type input "314"
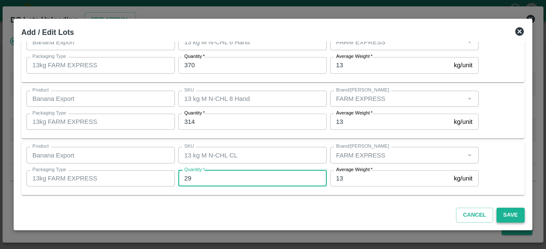
type input "29"
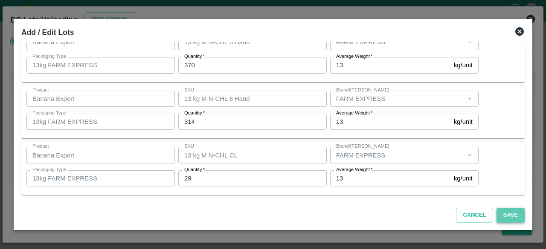
click at [508, 212] on button "Save" at bounding box center [510, 215] width 28 height 15
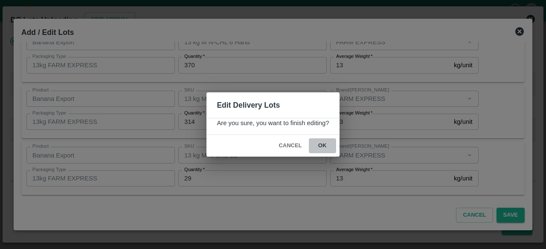
click at [320, 142] on button "ok" at bounding box center [322, 146] width 27 height 15
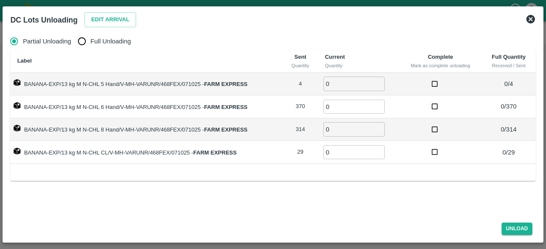
click at [82, 43] on input "Full Unloading" at bounding box center [81, 41] width 17 height 17
radio input "true"
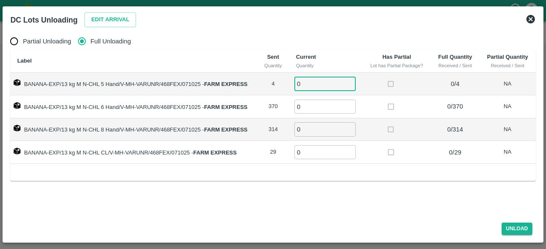
click at [310, 87] on input "0" at bounding box center [324, 84] width 61 height 14
type input "4"
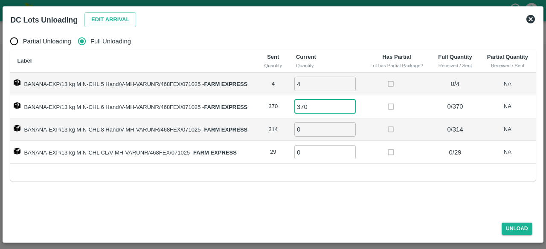
type input "370"
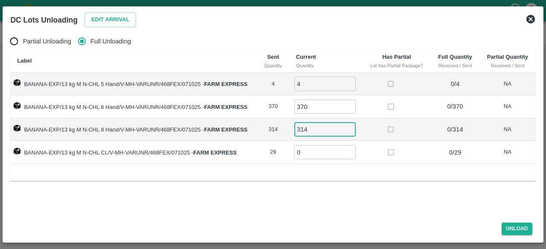
type input "314"
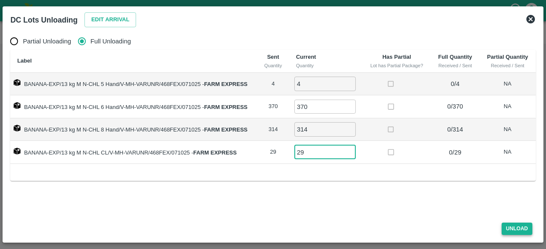
type input "29"
click at [516, 229] on button "Unload" at bounding box center [517, 229] width 31 height 12
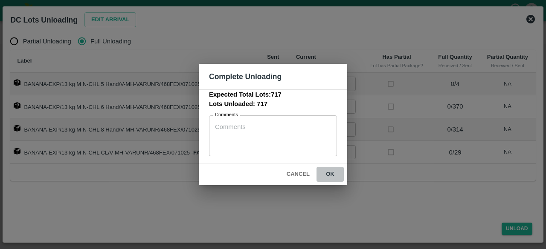
click at [331, 174] on button "ok" at bounding box center [329, 174] width 27 height 15
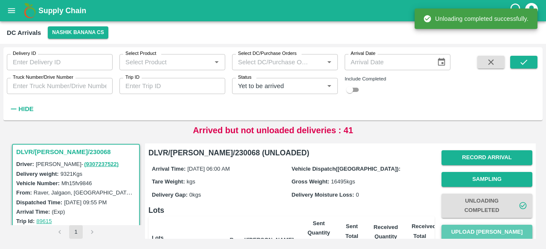
click at [486, 232] on button "Upload [PERSON_NAME]" at bounding box center [486, 232] width 91 height 15
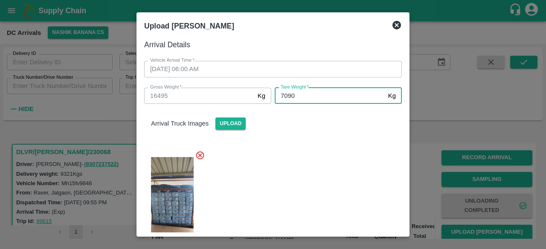
type input "7090"
click at [321, 158] on div at bounding box center [269, 202] width 264 height 117
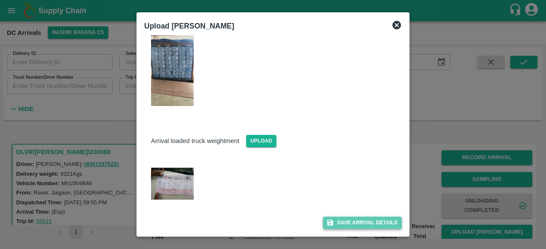
click at [348, 223] on button "Save Arrival Details" at bounding box center [362, 223] width 79 height 12
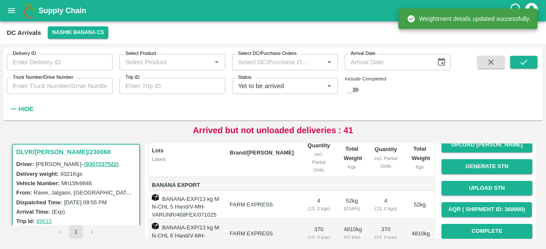
scroll to position [95, 0]
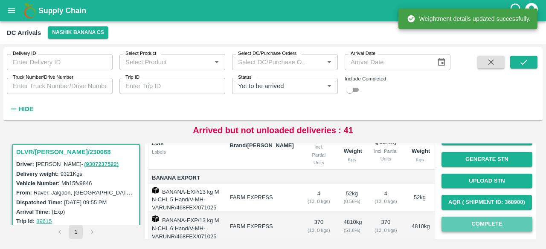
click at [487, 222] on button "Complete" at bounding box center [486, 224] width 91 height 15
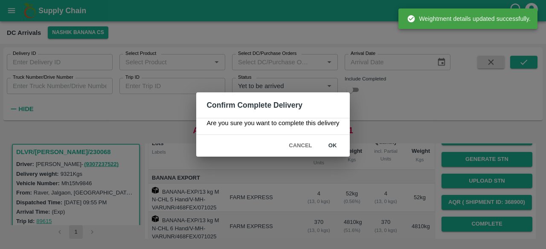
click at [330, 143] on button "ok" at bounding box center [332, 146] width 27 height 15
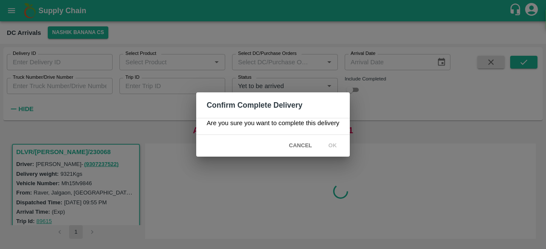
scroll to position [0, 0]
